Goal: Transaction & Acquisition: Purchase product/service

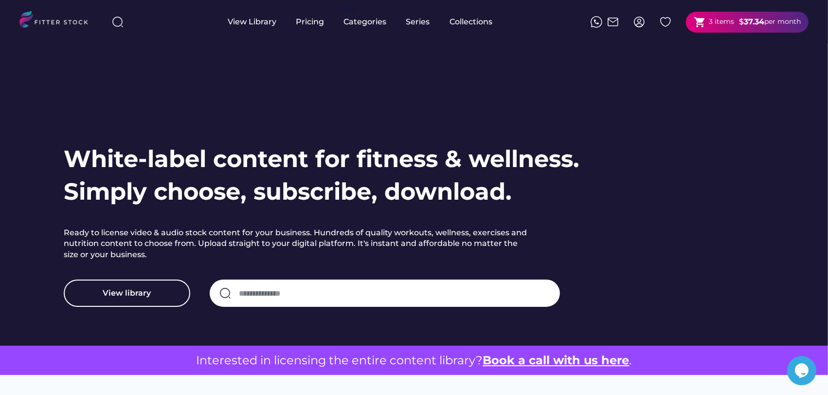
drag, startPoint x: 689, startPoint y: 21, endPoint x: 695, endPoint y: 17, distance: 6.6
click at [693, 18] on div "shopping_cart 3 items $ 37.34 per month" at bounding box center [747, 22] width 123 height 21
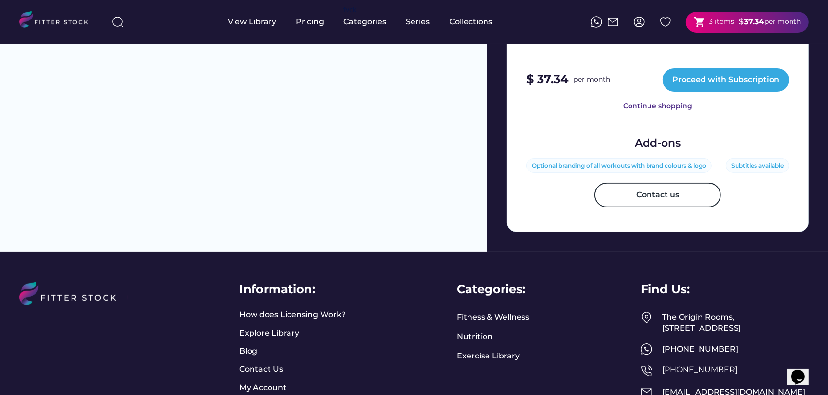
click at [695, 21] on text "shopping_cart" at bounding box center [700, 22] width 12 height 12
click at [709, 17] on div "3 items" at bounding box center [721, 22] width 25 height 10
click at [702, 25] on text "shopping_cart" at bounding box center [700, 22] width 12 height 12
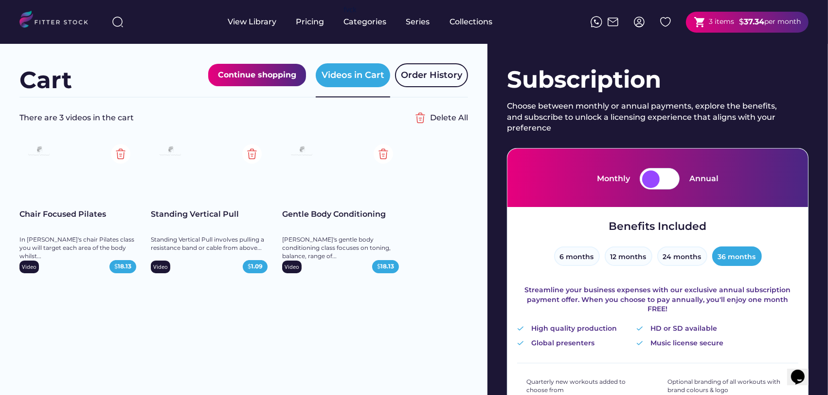
click at [694, 17] on text "shopping_cart" at bounding box center [700, 22] width 12 height 12
click at [697, 19] on text "shopping_cart" at bounding box center [700, 22] width 12 height 12
click at [78, 17] on img at bounding box center [57, 21] width 77 height 20
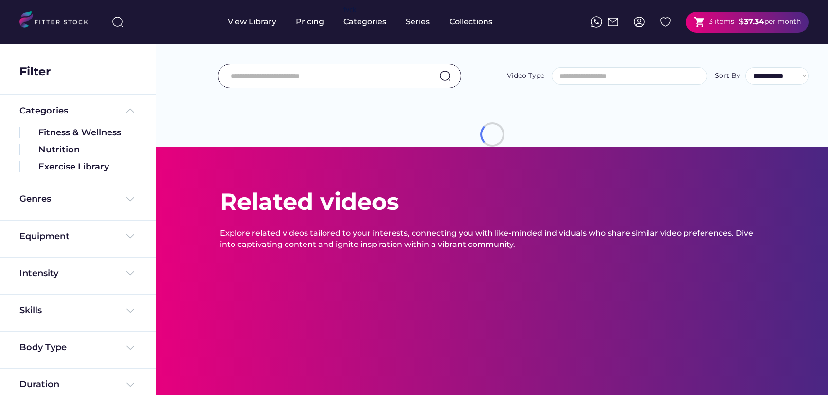
select select
select select "**********"
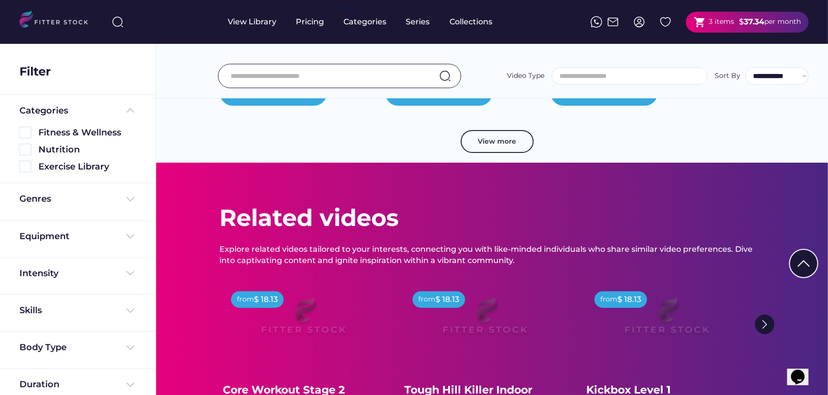
scroll to position [1891, 0]
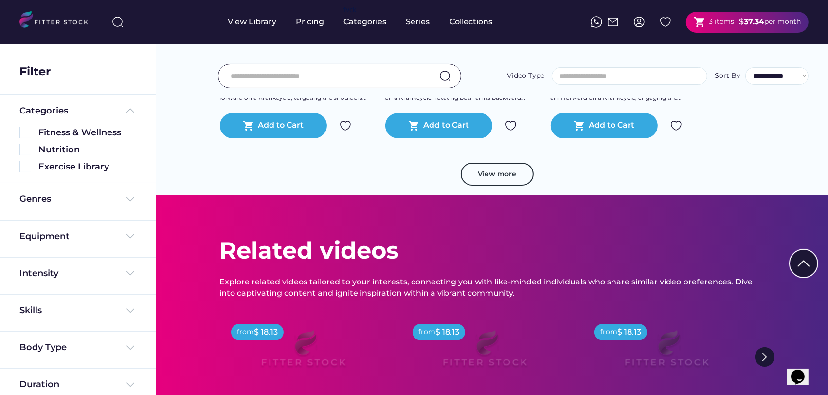
click at [653, 196] on div "View more" at bounding box center [492, 178] width 545 height 33
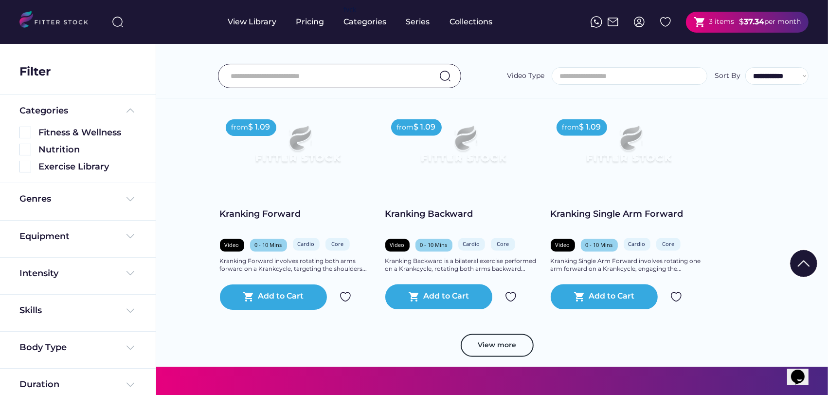
scroll to position [1567, 0]
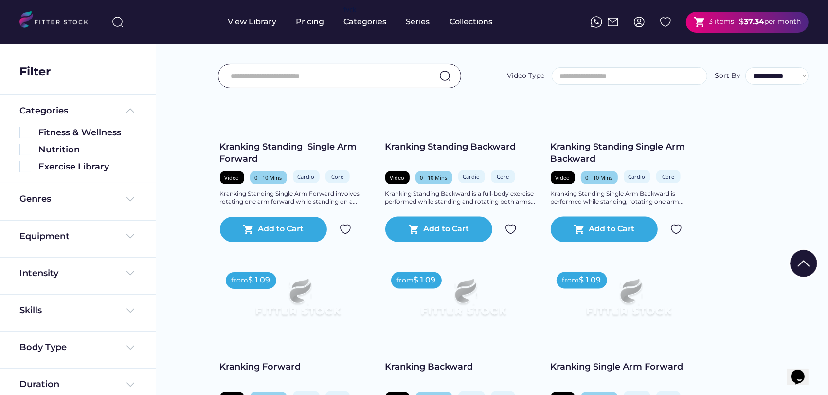
click at [720, 18] on div "3 items" at bounding box center [721, 22] width 25 height 10
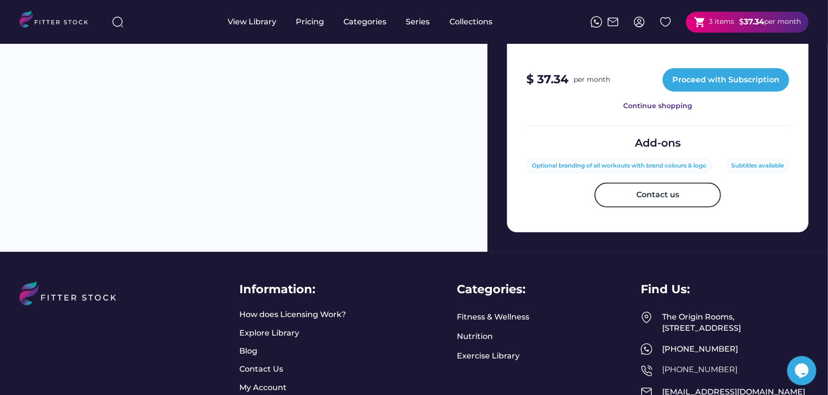
click at [699, 17] on text "shopping_cart" at bounding box center [700, 22] width 12 height 12
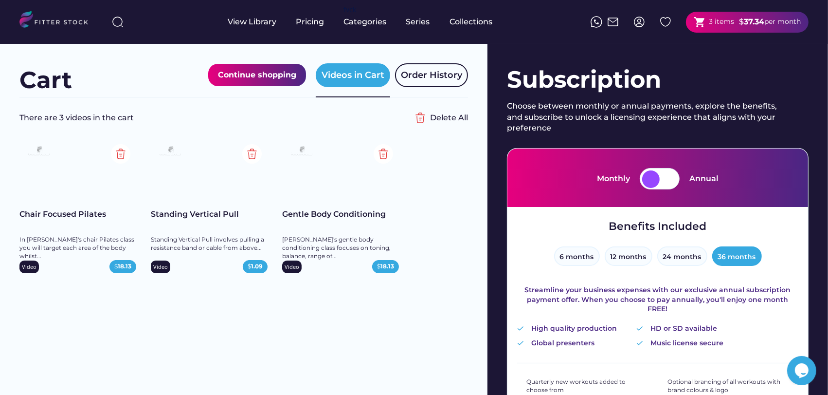
click at [99, 66] on div "Cart Continue shopping" at bounding box center [162, 80] width 287 height 33
